Goal: Find specific page/section: Locate a particular part of the current website

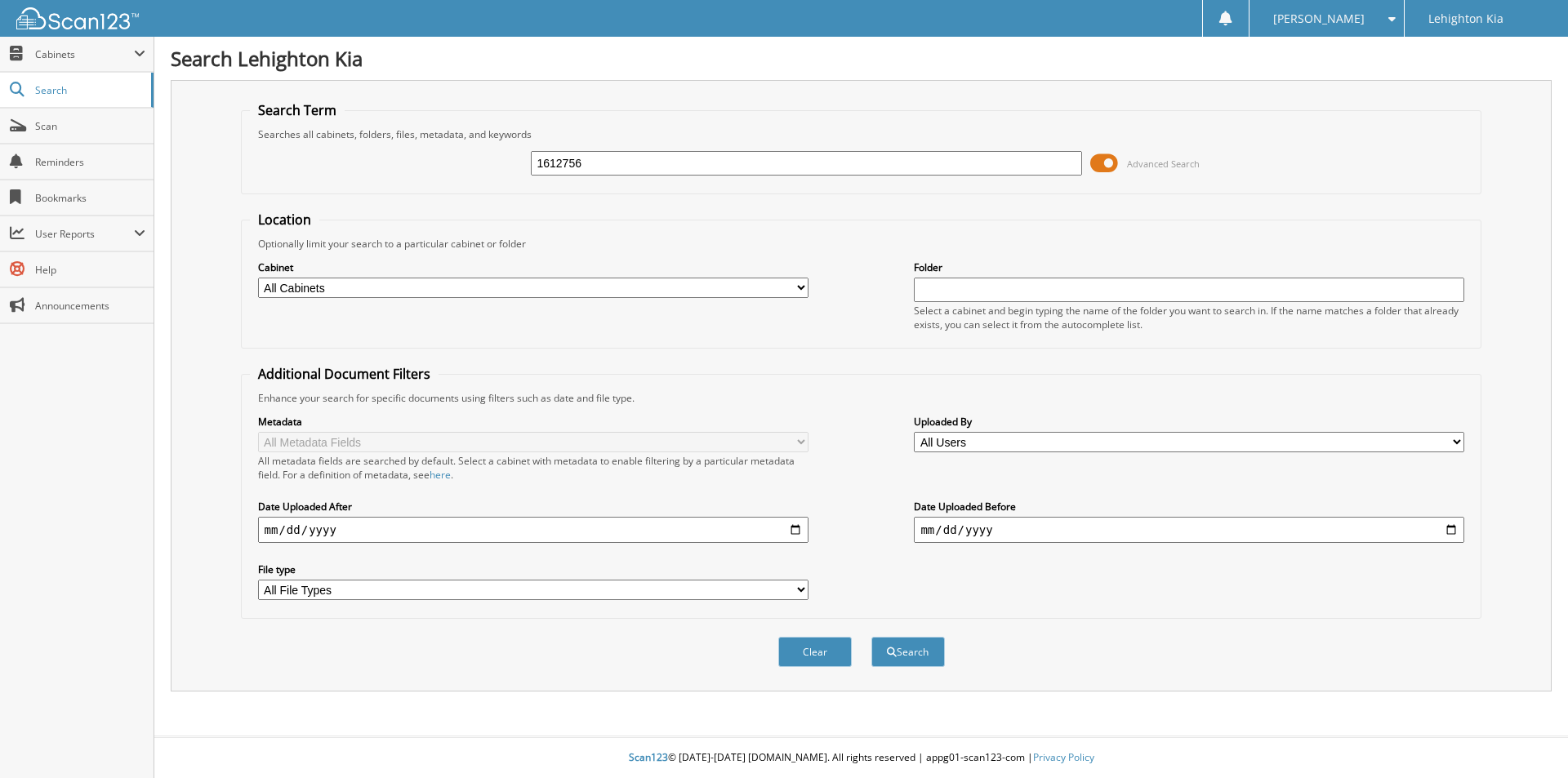
type input "1612756"
click at [872, 637] on button "Search" at bounding box center [908, 651] width 73 height 30
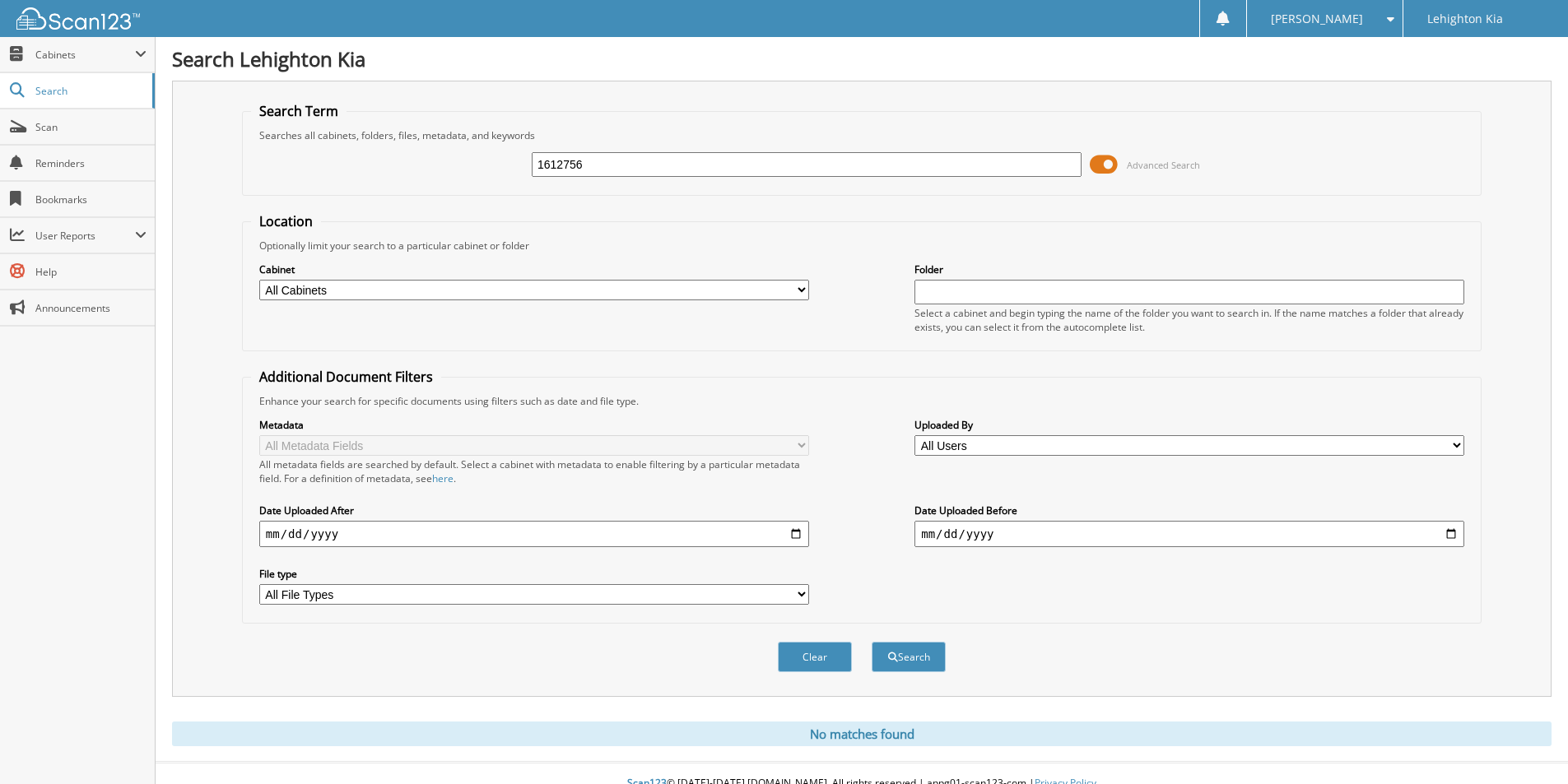
click at [807, 169] on input "1612756" at bounding box center [806, 164] width 549 height 25
type input "1612438"
click at [871, 642] on button "Search" at bounding box center [908, 656] width 74 height 30
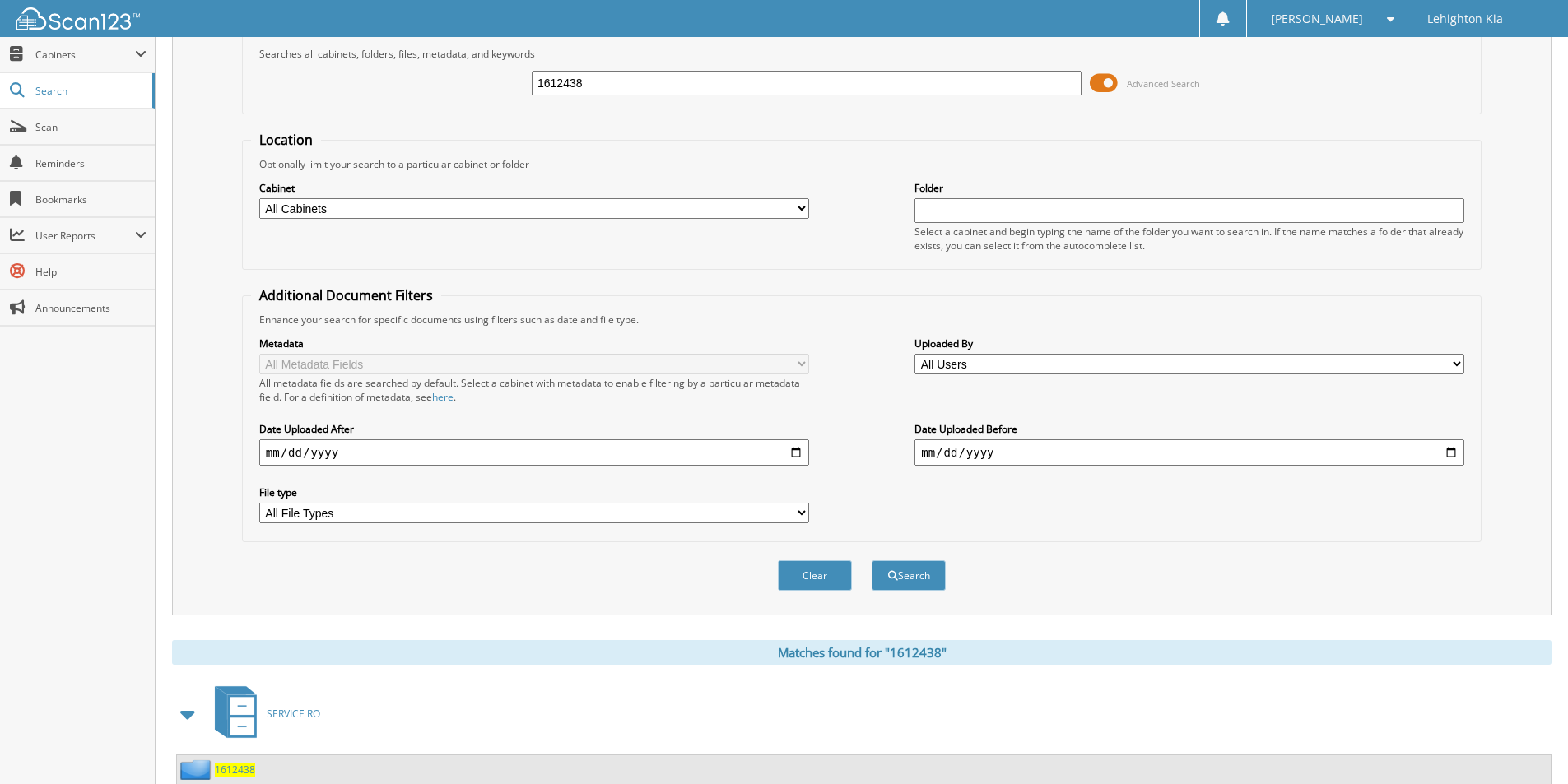
scroll to position [200, 0]
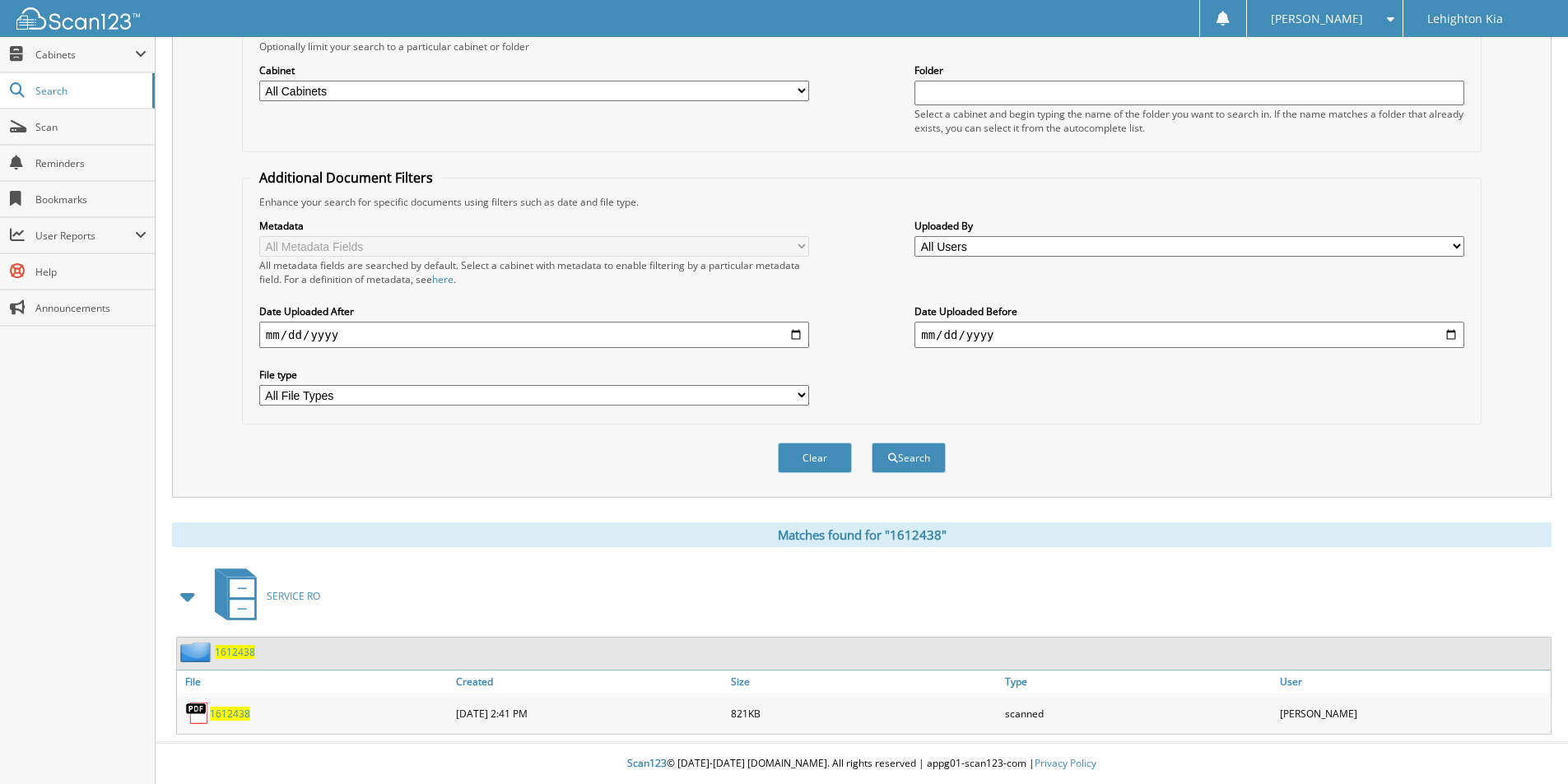
click at [234, 711] on span "1612438" at bounding box center [230, 713] width 40 height 14
